Goal: Task Accomplishment & Management: Manage account settings

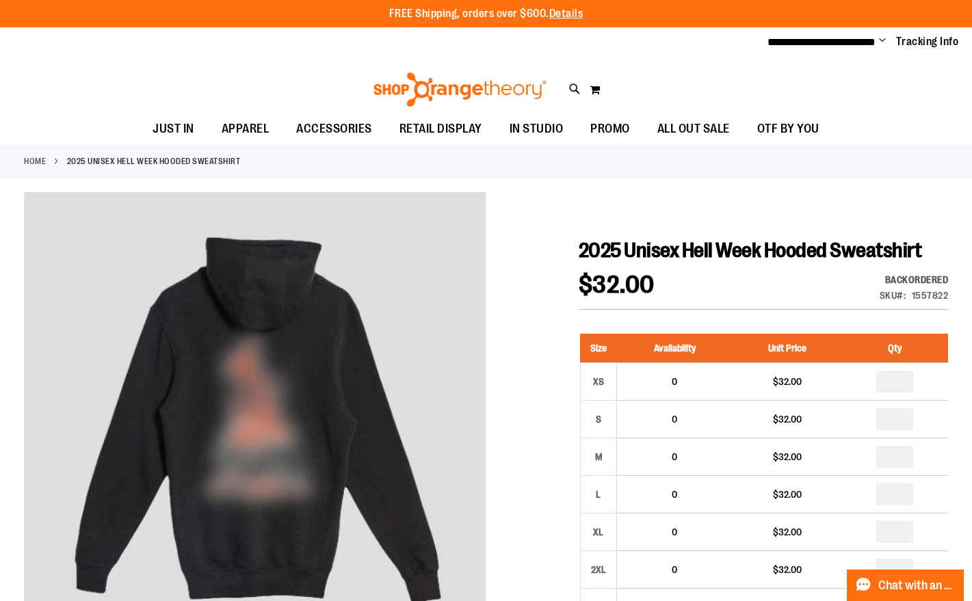
click at [882, 39] on span "Change" at bounding box center [882, 41] width 7 height 13
click at [821, 86] on link "Sign Out" at bounding box center [834, 92] width 120 height 26
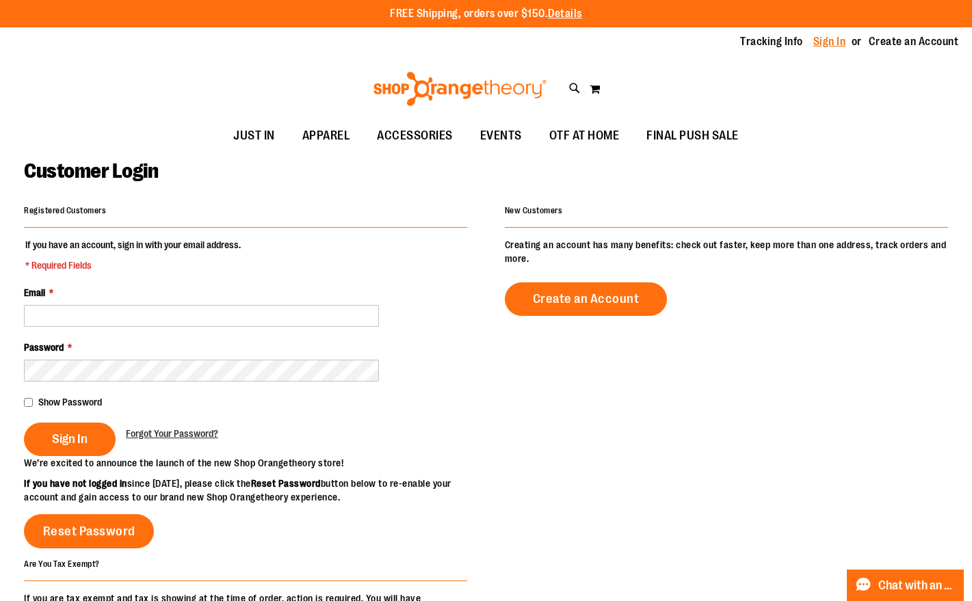
click at [831, 40] on link "Sign In" at bounding box center [829, 41] width 33 height 15
click at [259, 319] on input "Email *" at bounding box center [201, 316] width 355 height 22
click at [194, 318] on input "Email *" at bounding box center [201, 316] width 355 height 22
type input "**********"
